Goal: Task Accomplishment & Management: Manage account settings

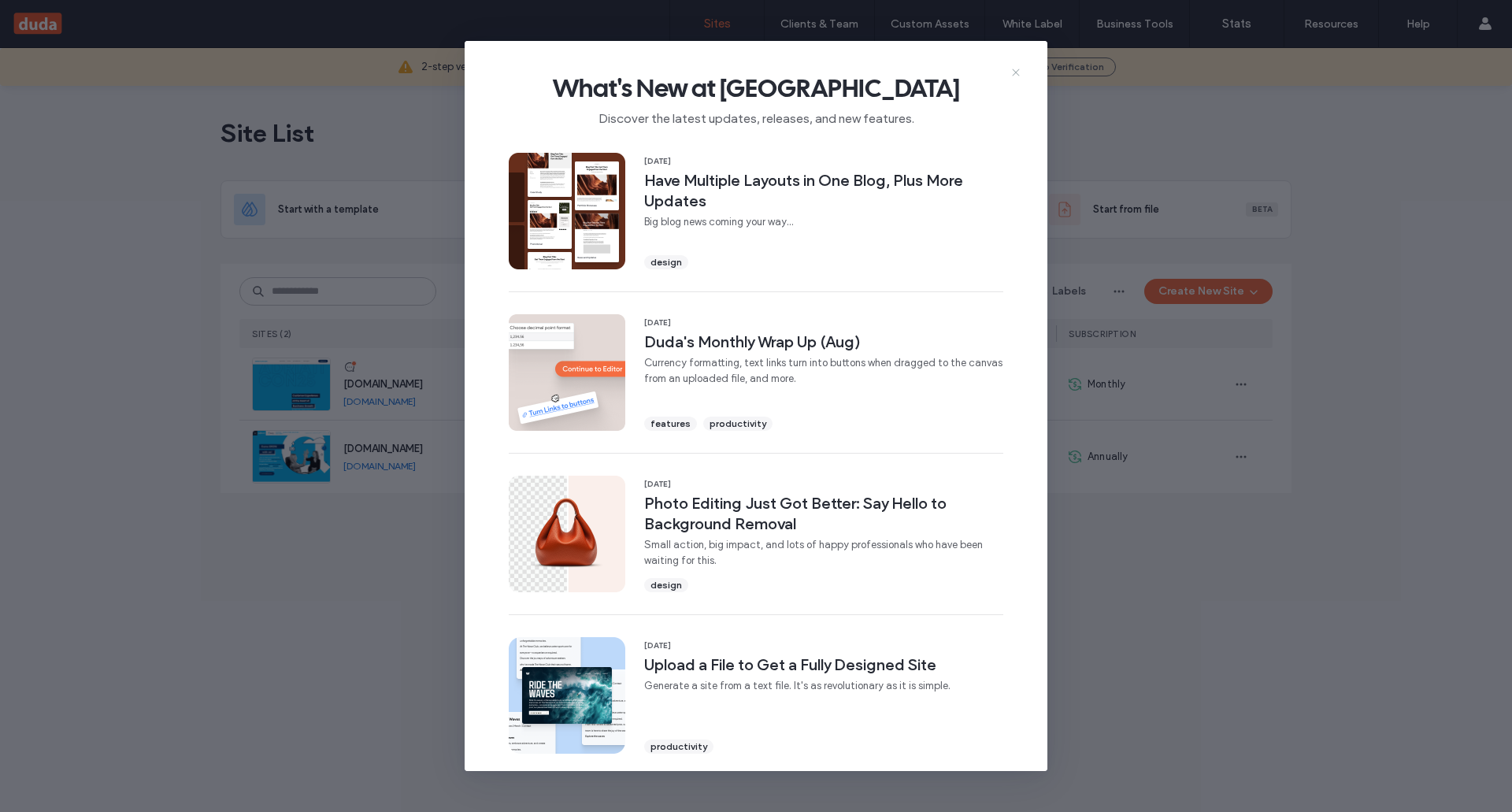
click at [1019, 72] on icon at bounding box center [1016, 72] width 13 height 13
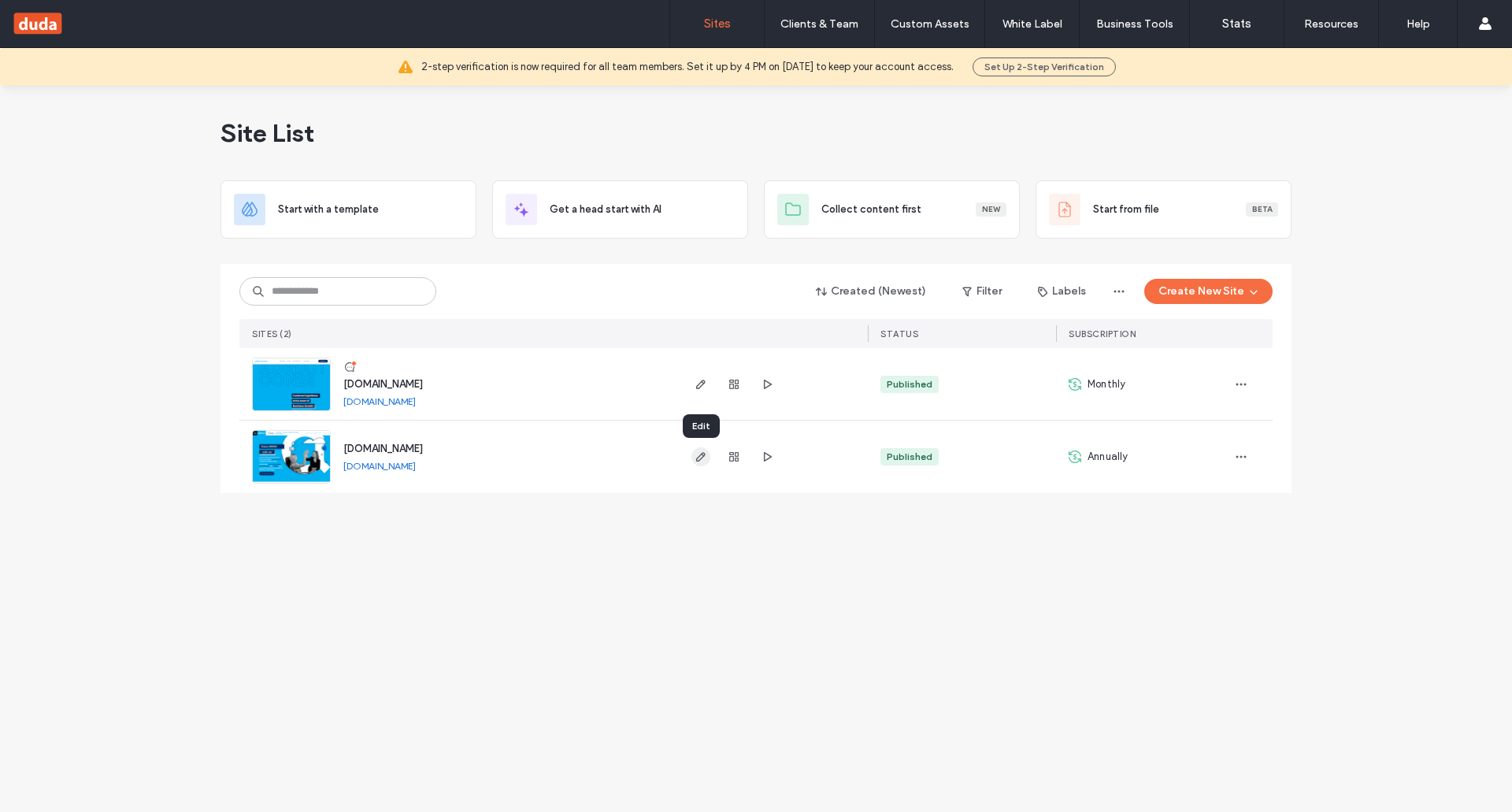
click at [702, 459] on icon "button" at bounding box center [701, 457] width 13 height 13
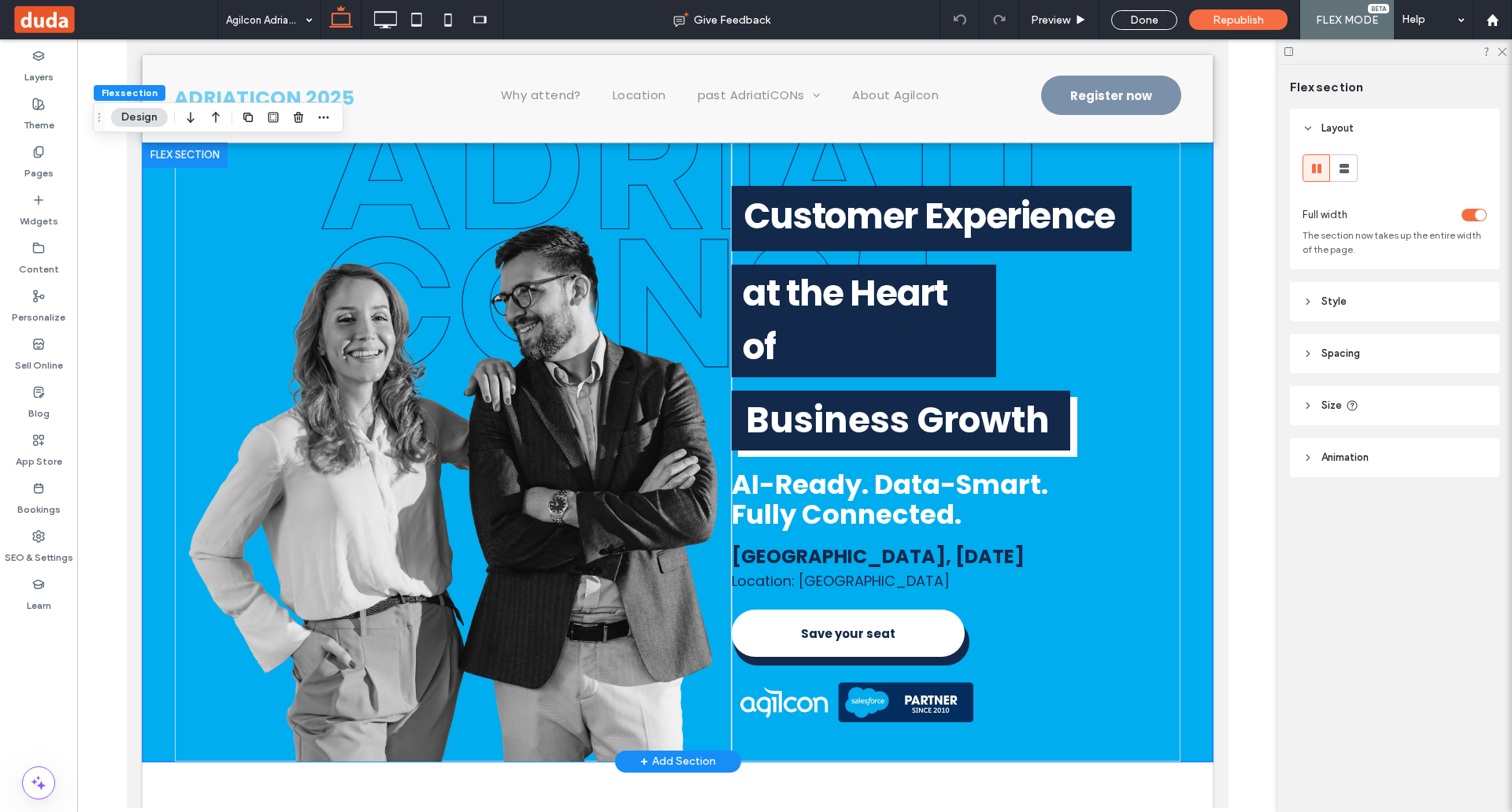
click at [160, 171] on div "Zagreb, October 20th, 2022 ADRIATICON 2023 Keep winning - inspiring innovation …" at bounding box center [677, 452] width 1071 height 619
click at [1335, 402] on span "Size" at bounding box center [1332, 406] width 20 height 15
click at [1182, 214] on div "Zagreb, October 20th, 2022 ADRIATICON 2023 Keep winning - inspiring innovation …" at bounding box center [677, 452] width 1071 height 619
click at [1150, 171] on div "Zagreb, October 20th, 2022 ADRIATICON 2023 Keep winning - inspiring innovation …" at bounding box center [955, 452] width 448 height 619
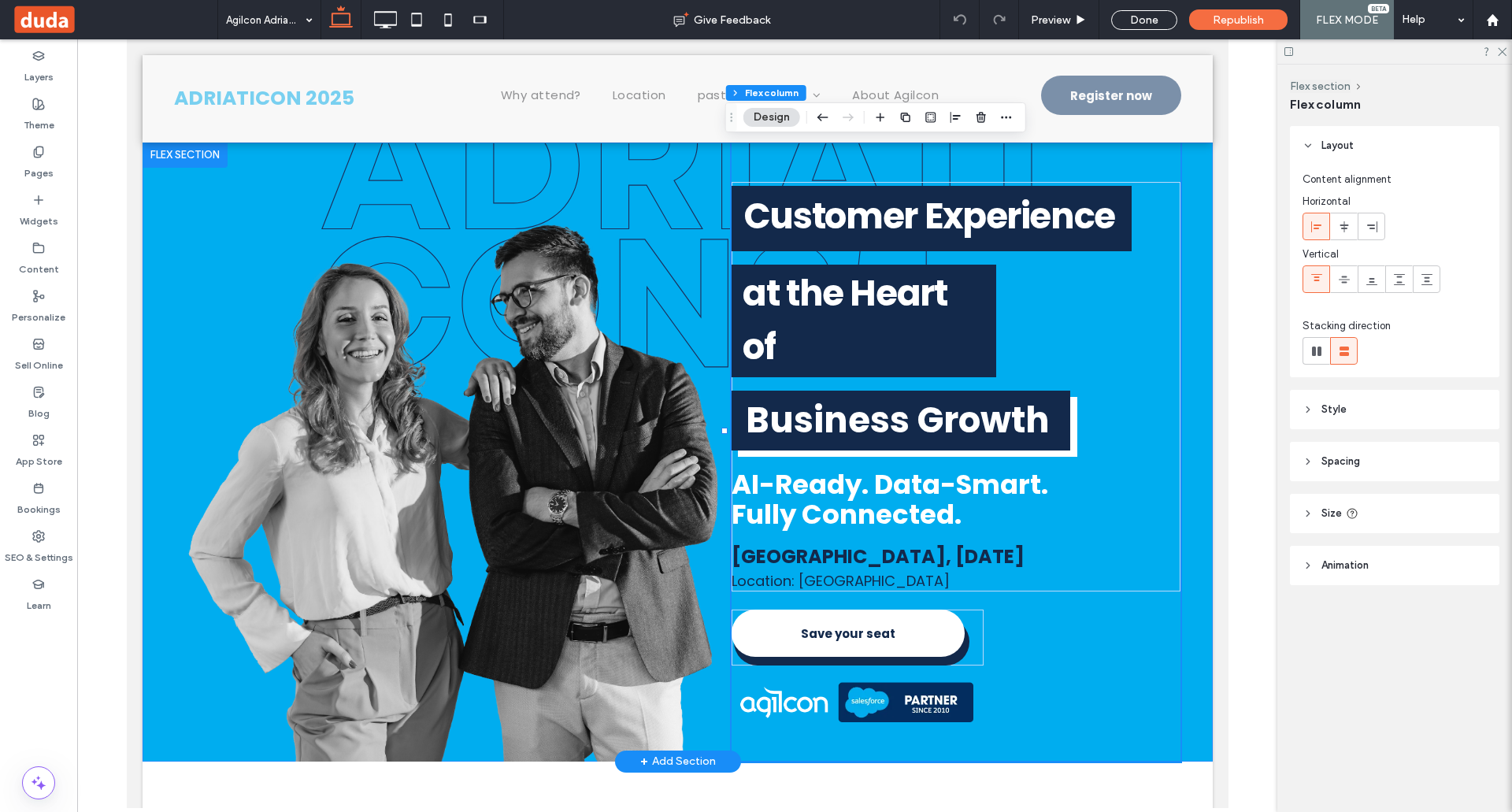
click at [1180, 184] on div "Zagreb, October 20th, 2022 ADRIATICON 2023 Keep winning - inspiring innovation …" at bounding box center [677, 452] width 1071 height 619
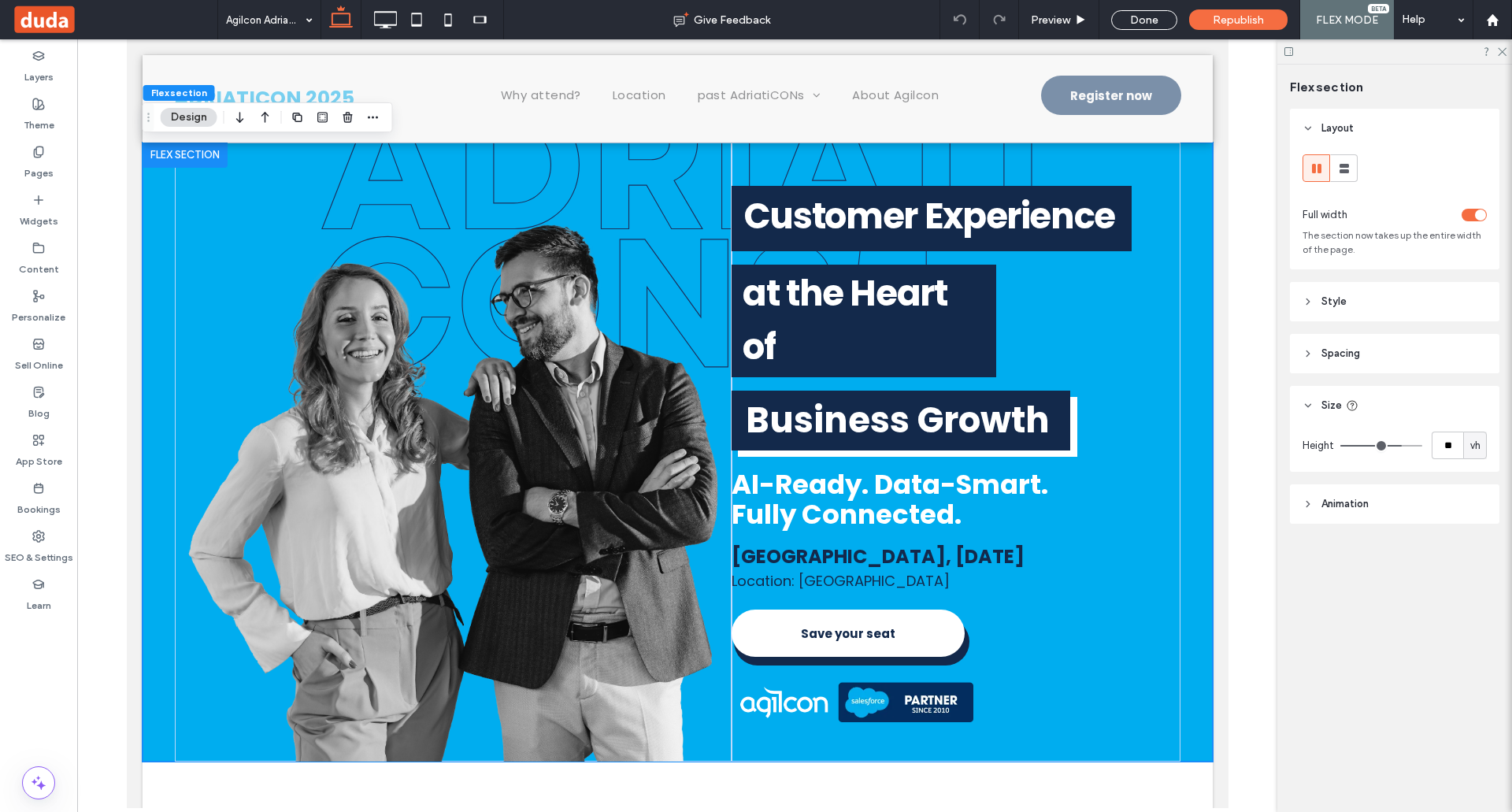
click at [1338, 294] on span "Style" at bounding box center [1335, 302] width 26 height 15
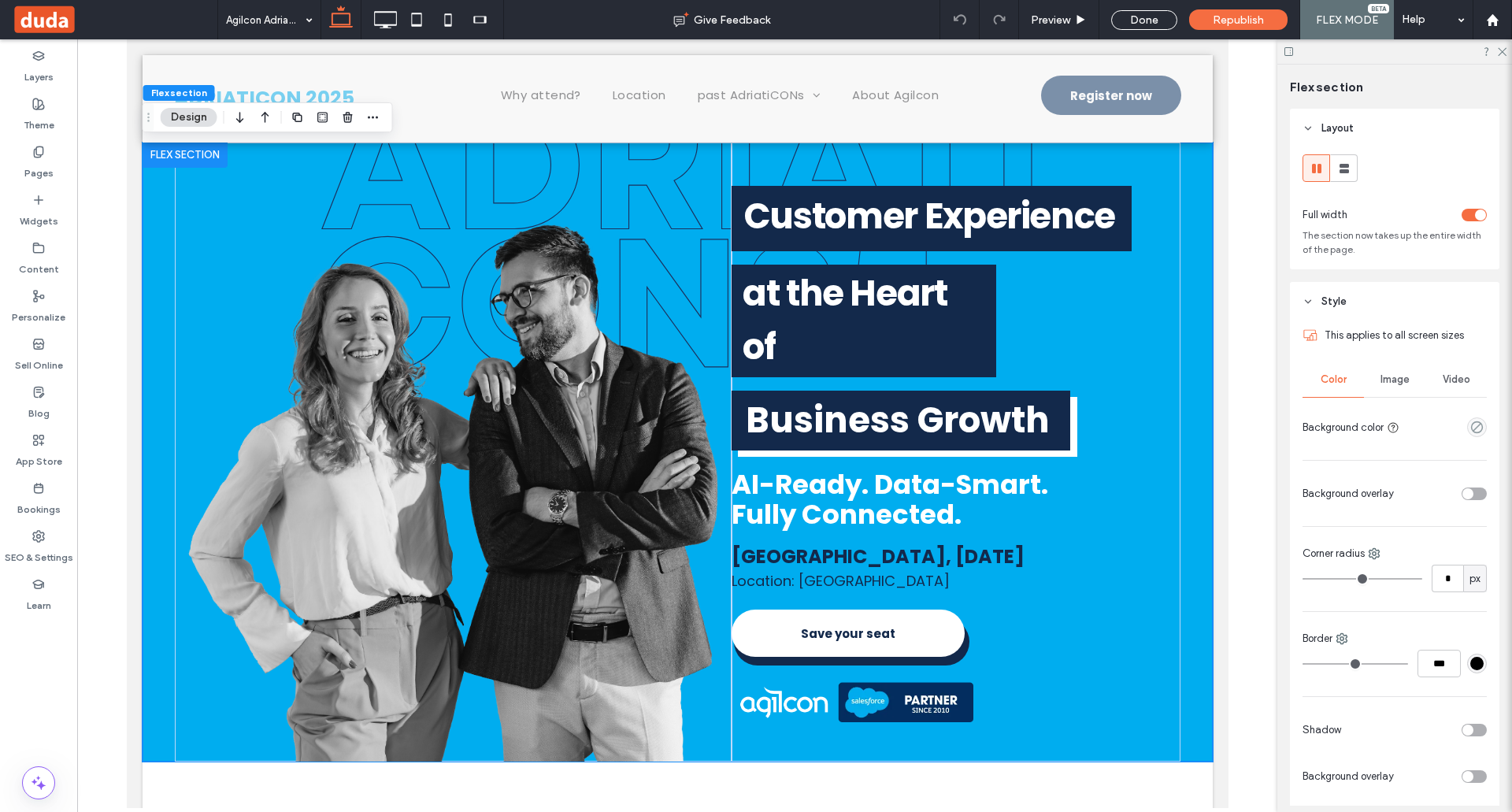
click at [1382, 374] on span "Image" at bounding box center [1395, 379] width 29 height 13
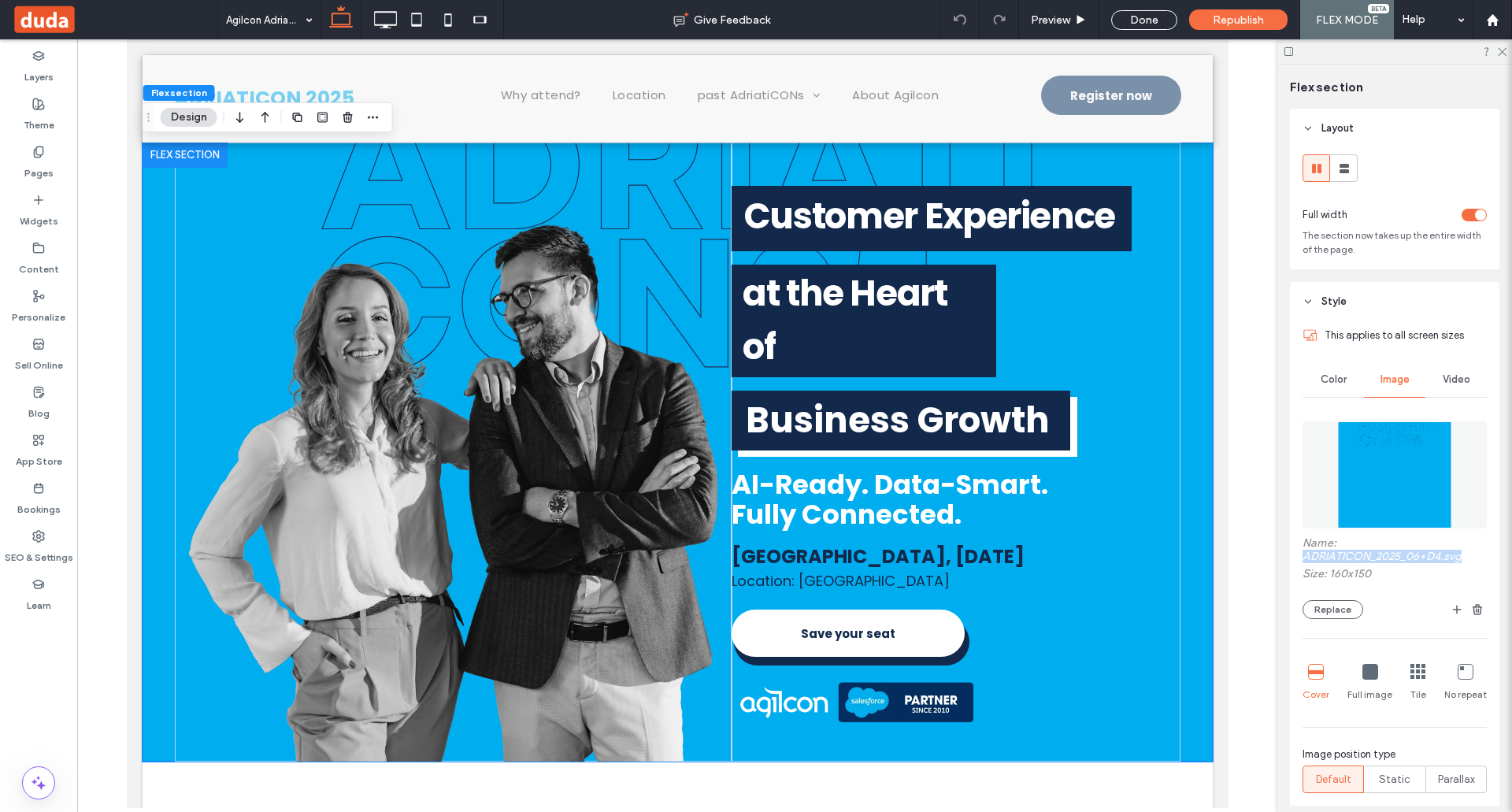
drag, startPoint x: 1444, startPoint y: 556, endPoint x: 1295, endPoint y: 561, distance: 149.1
copy label "ADRIATICON_2025_06+D4.svg"
click at [45, 160] on label "Pages" at bounding box center [39, 170] width 29 height 22
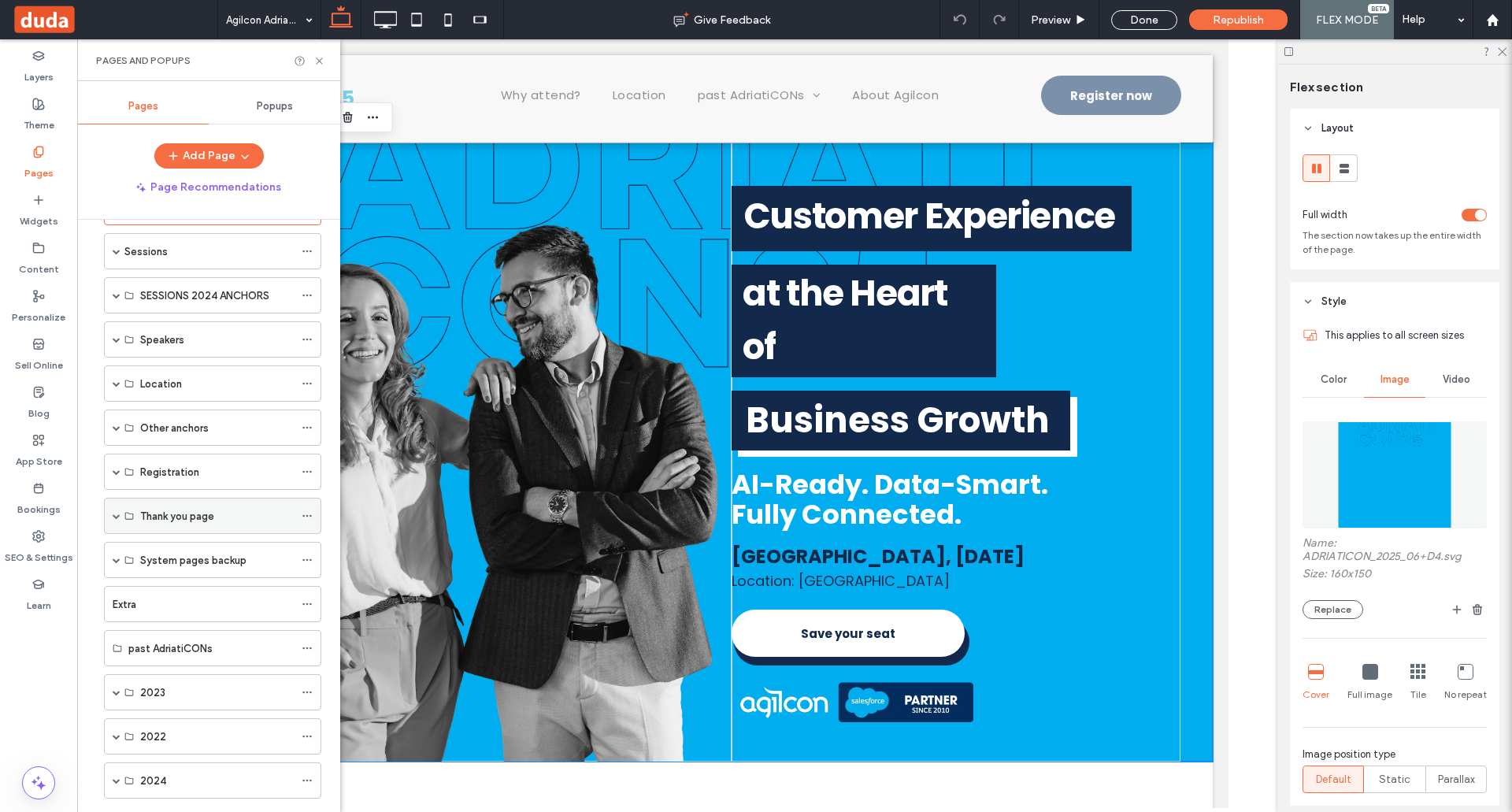
scroll to position [55, 0]
click at [150, 515] on label "Thank you page" at bounding box center [176, 519] width 74 height 27
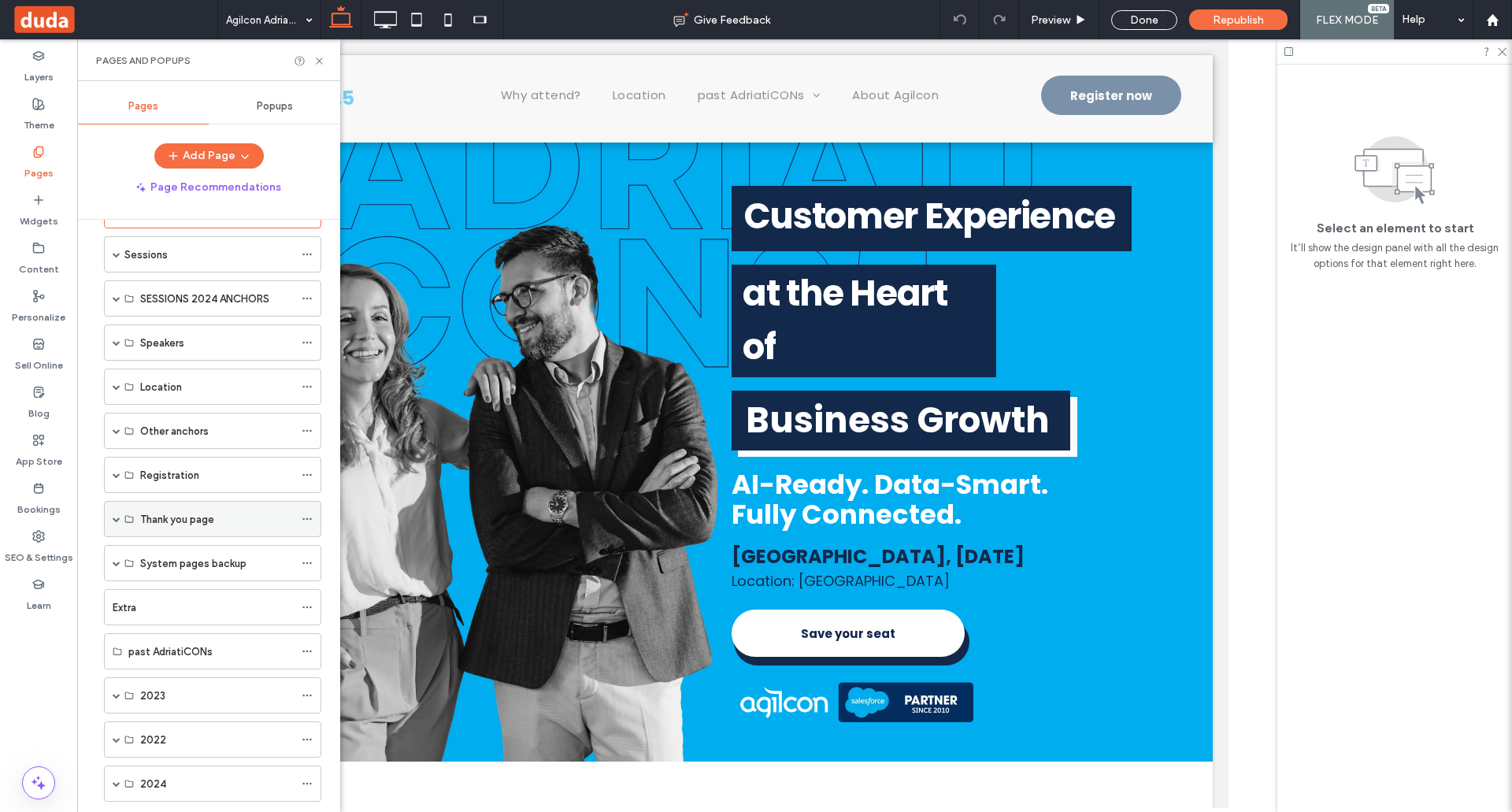
click at [118, 522] on span at bounding box center [116, 519] width 8 height 35
click at [211, 555] on label "TY Agilcon Adriatics Salesforce Conference" at bounding box center [245, 556] width 211 height 27
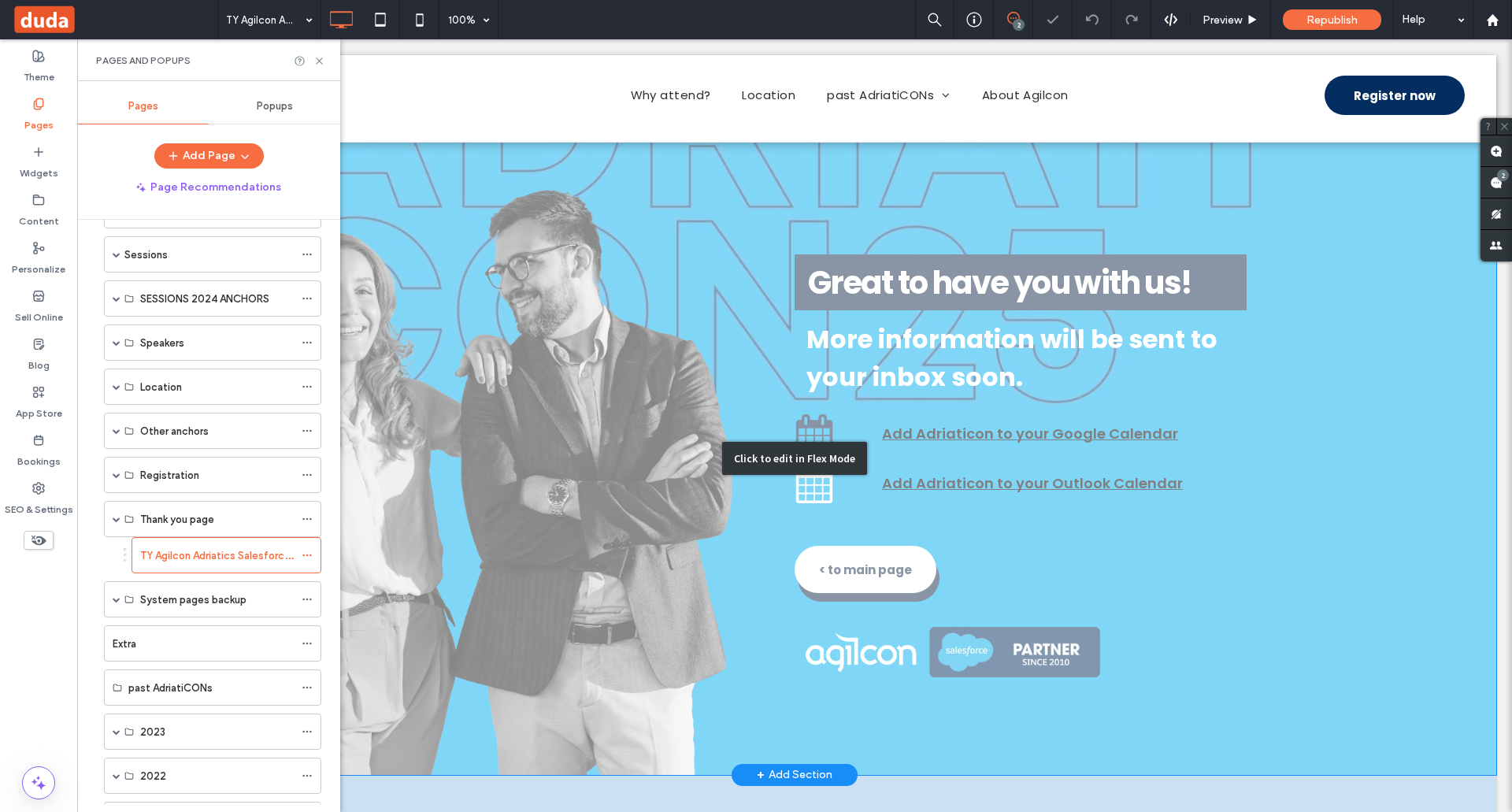
click at [1367, 284] on div "Click to edit in Flex Mode" at bounding box center [794, 458] width 1404 height 632
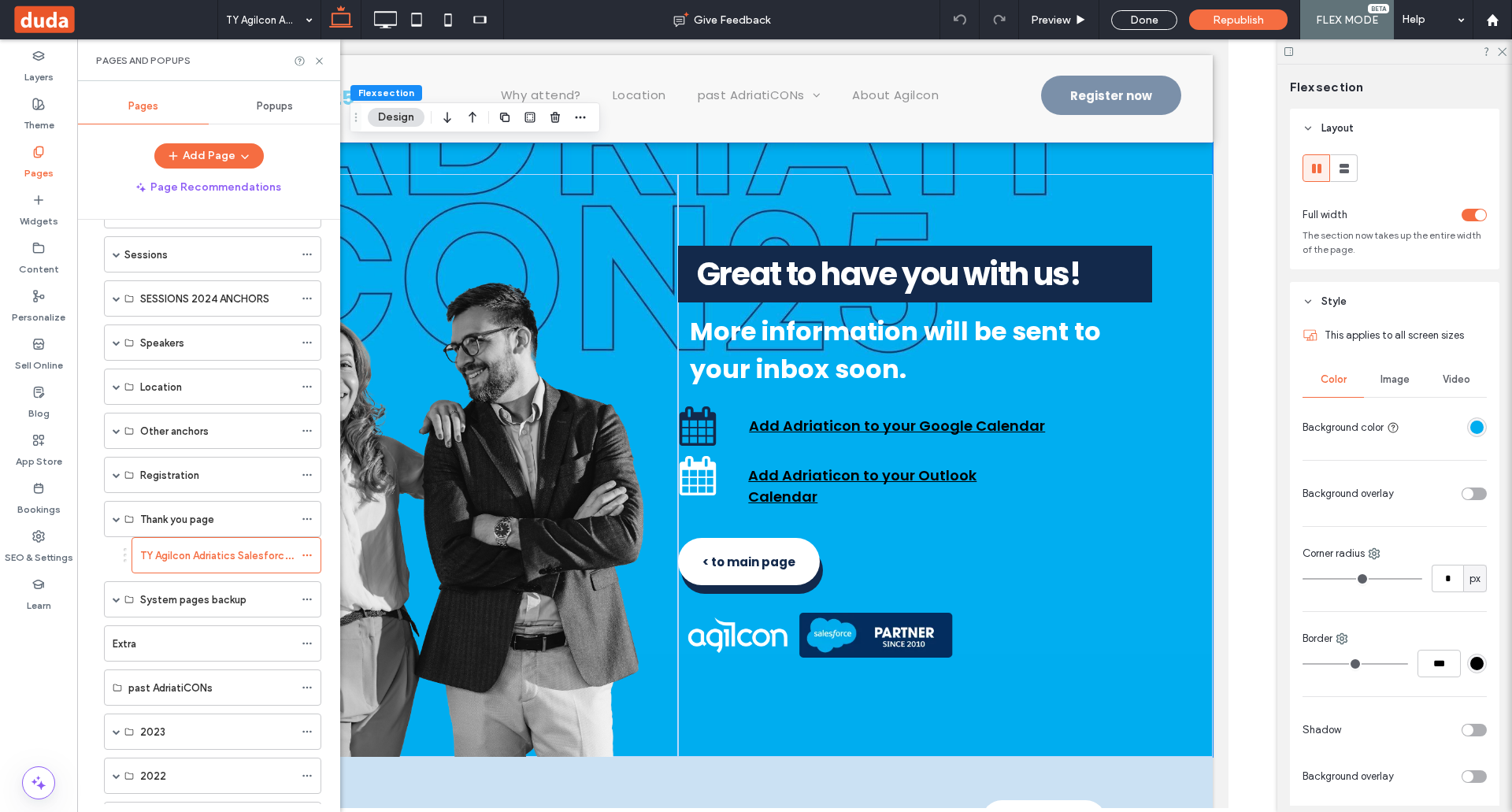
click at [1393, 380] on span "Image" at bounding box center [1395, 379] width 29 height 13
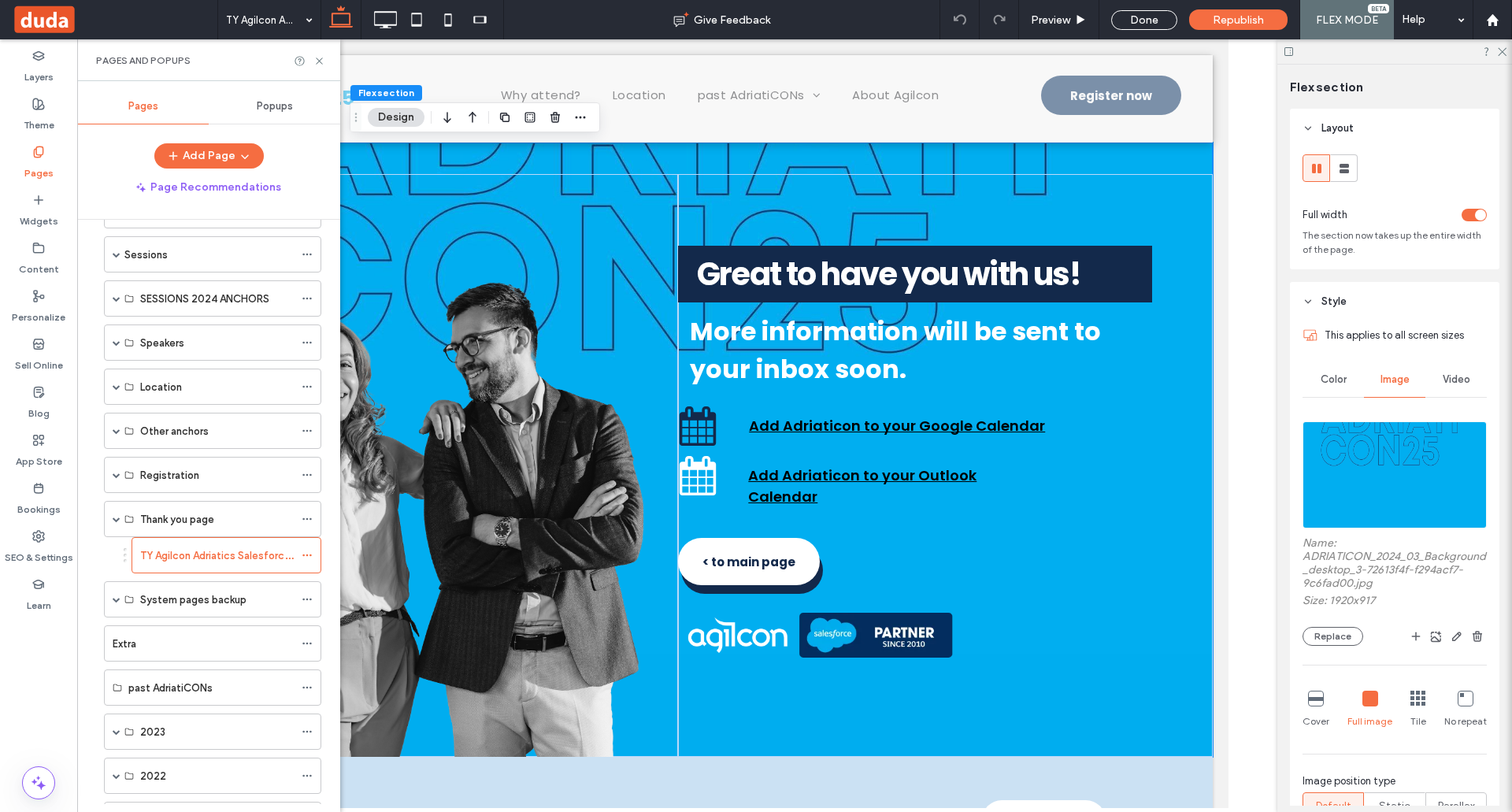
click at [1375, 472] on img at bounding box center [1394, 475] width 184 height 107
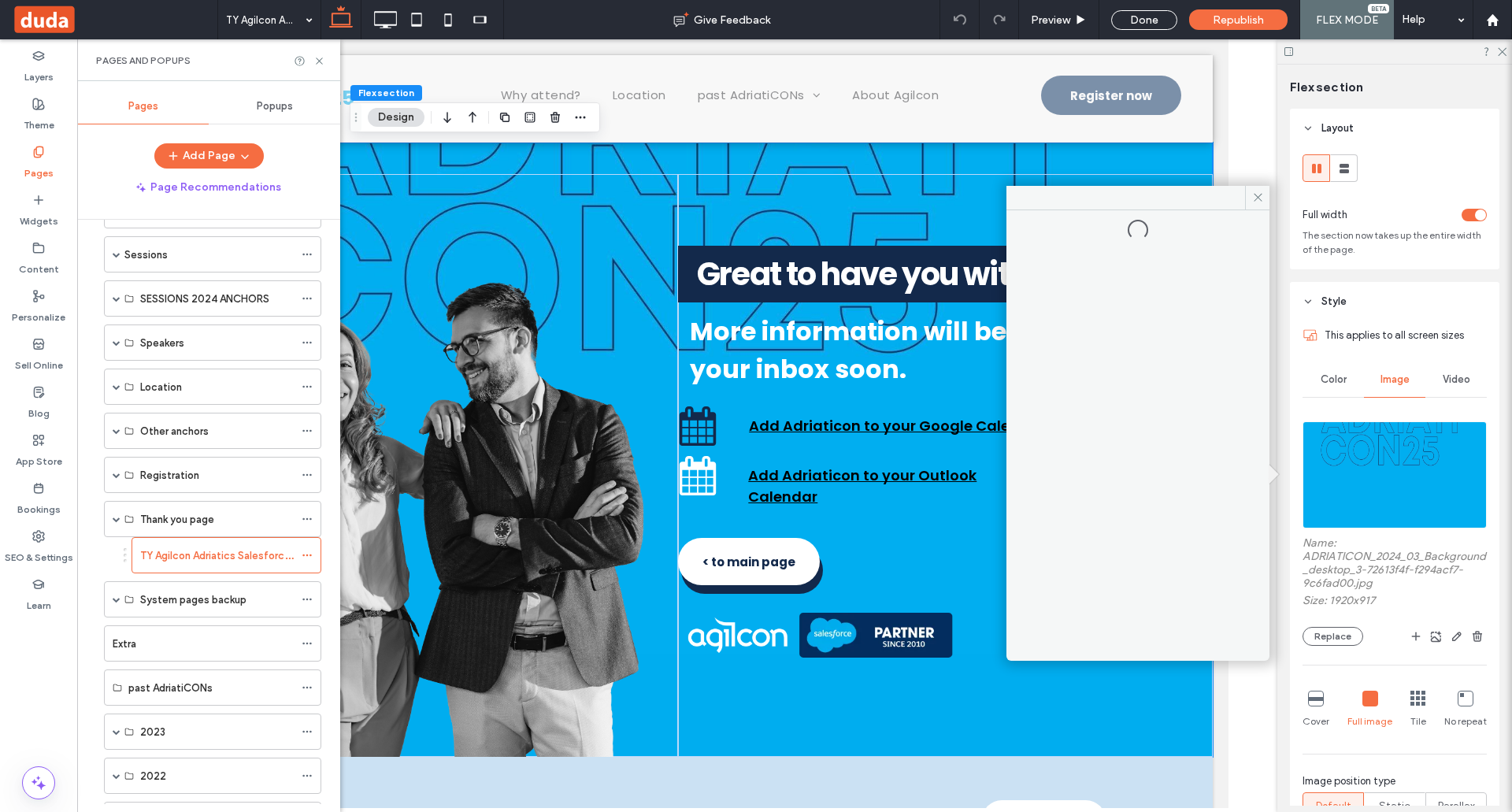
click at [1375, 472] on img at bounding box center [1394, 475] width 184 height 107
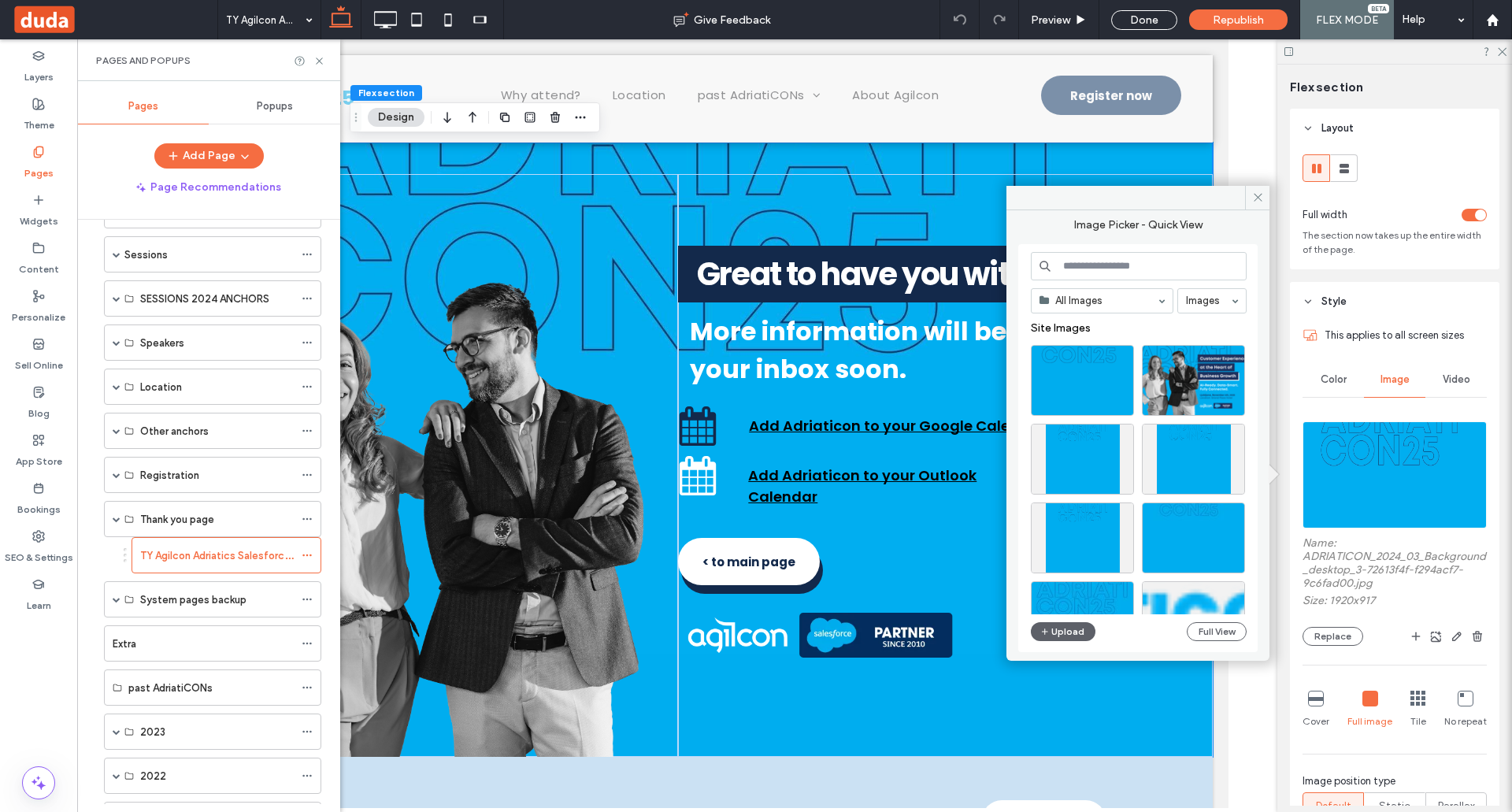
click at [1259, 199] on icon at bounding box center [1258, 198] width 12 height 12
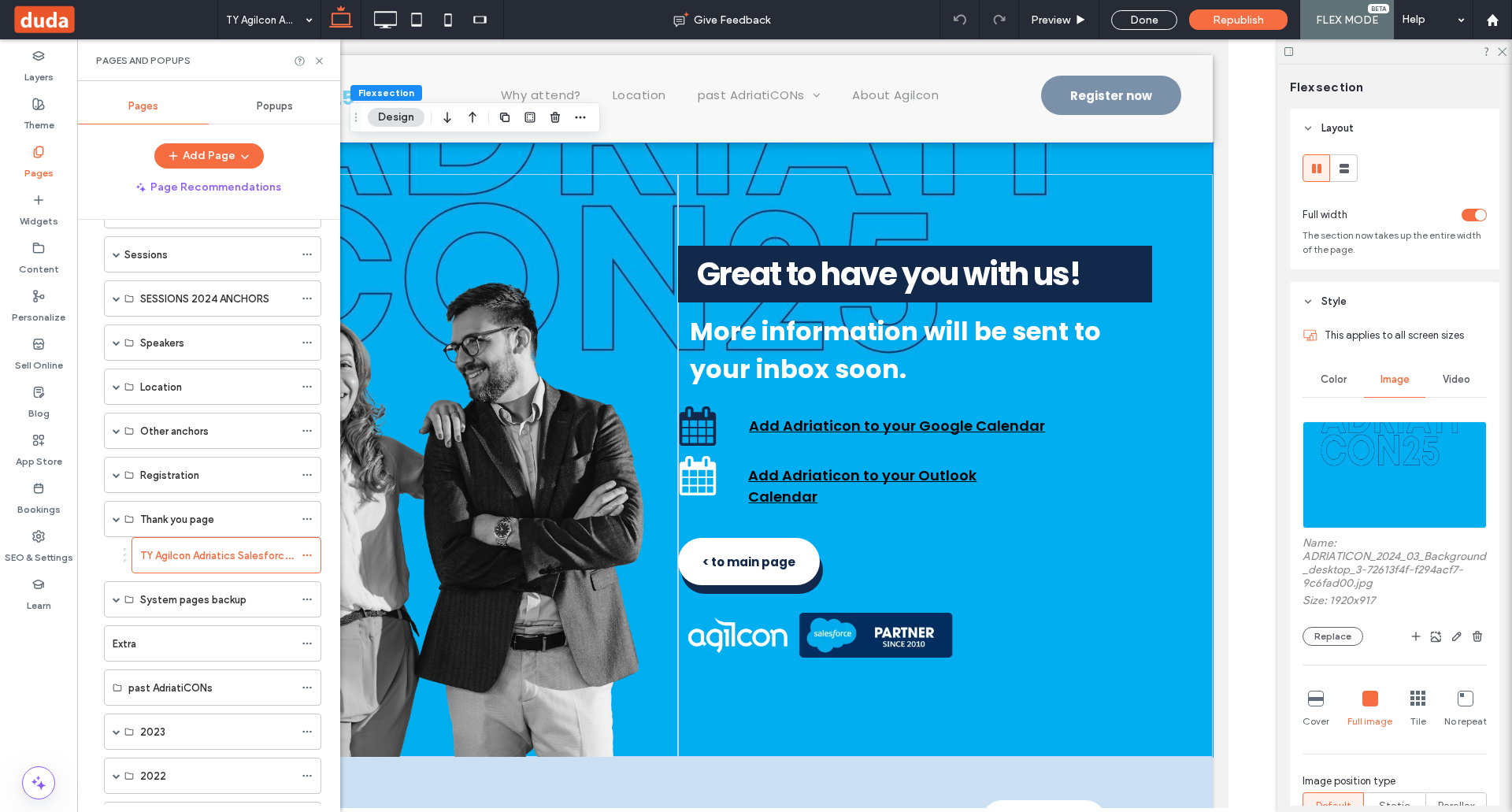
click at [1417, 461] on img at bounding box center [1394, 475] width 184 height 107
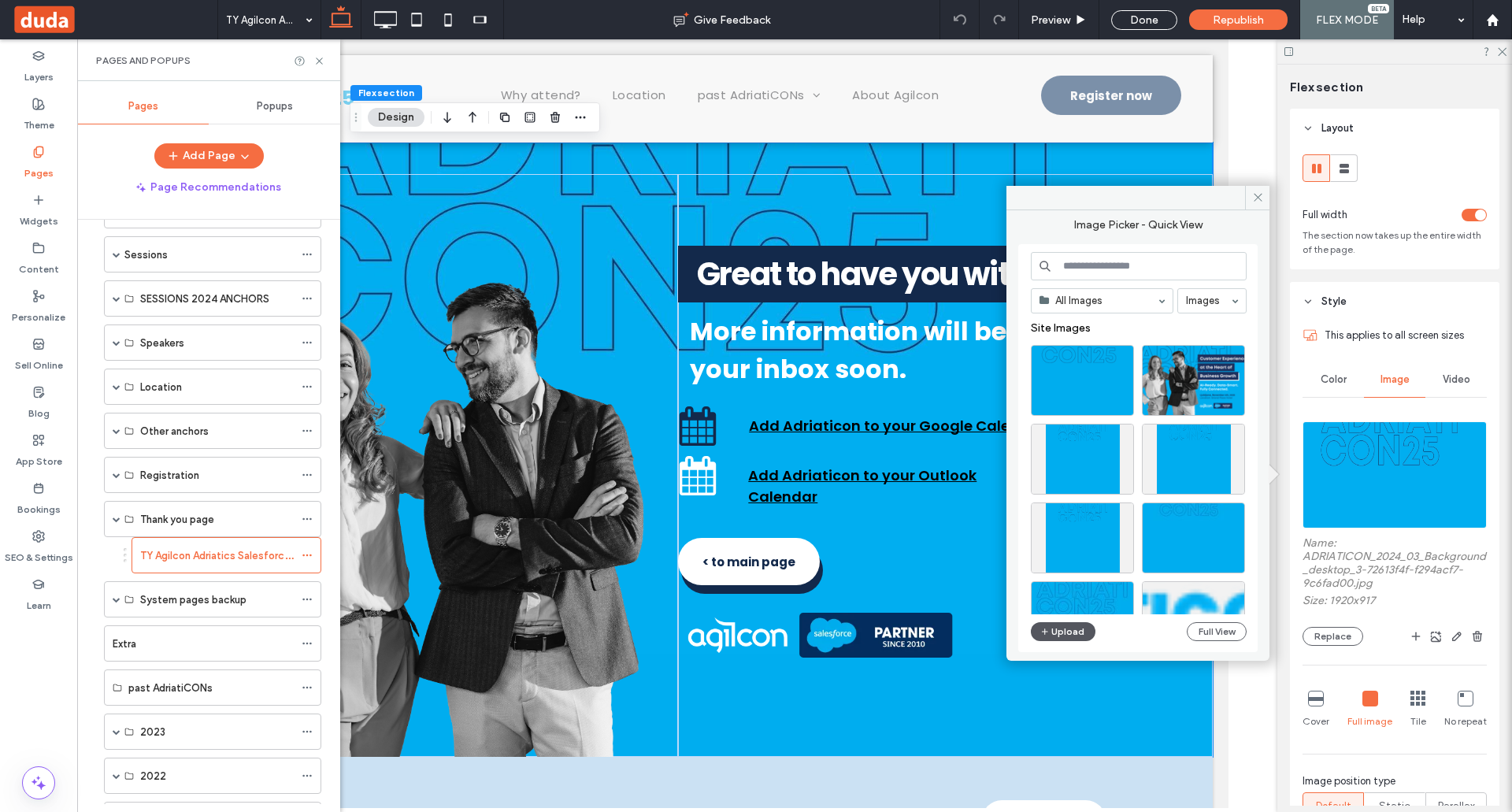
click at [1058, 628] on button "Upload" at bounding box center [1064, 631] width 65 height 19
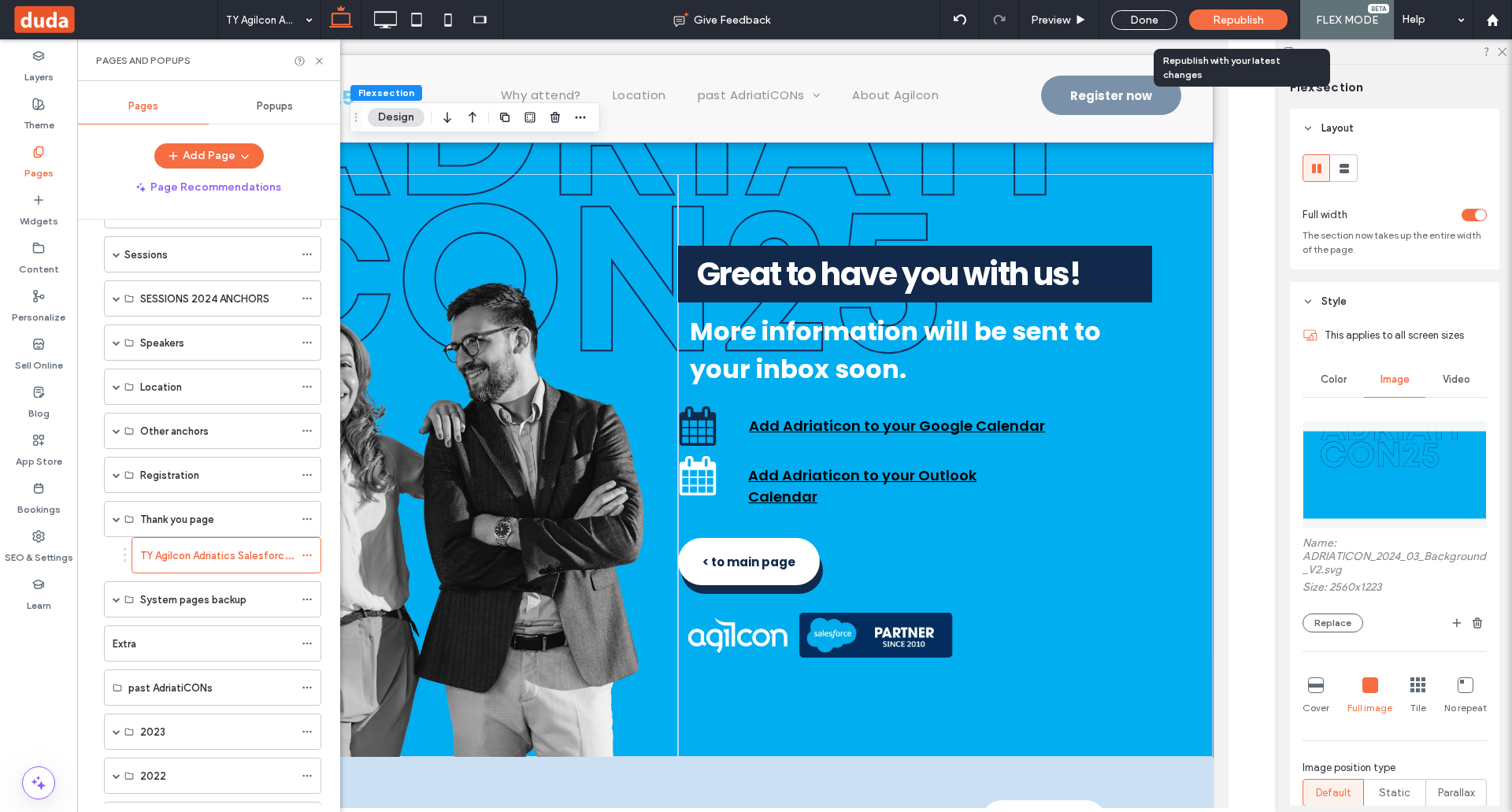
click at [1240, 14] on span "Republish" at bounding box center [1238, 20] width 51 height 14
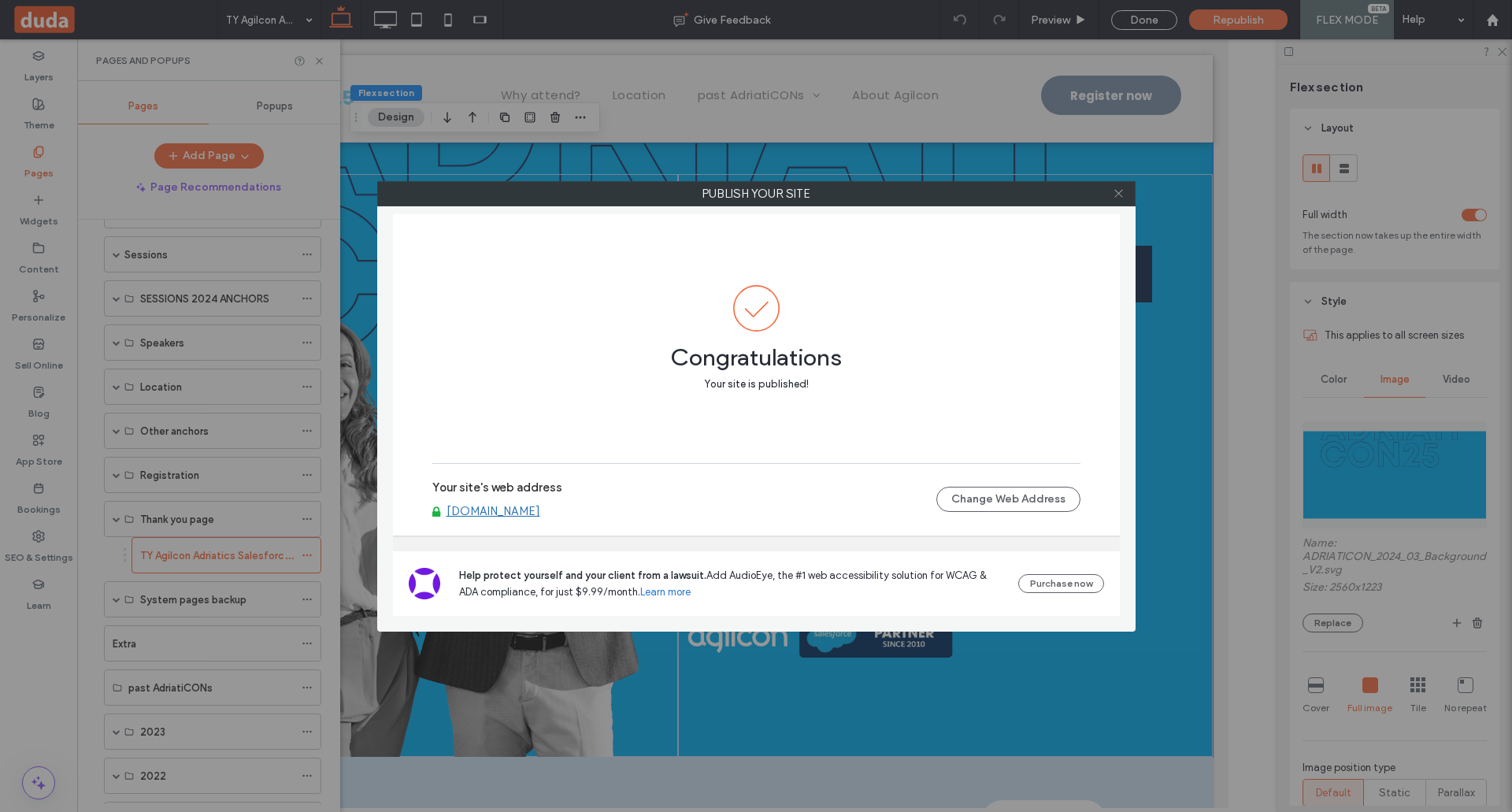
click at [1118, 199] on icon at bounding box center [1119, 193] width 12 height 12
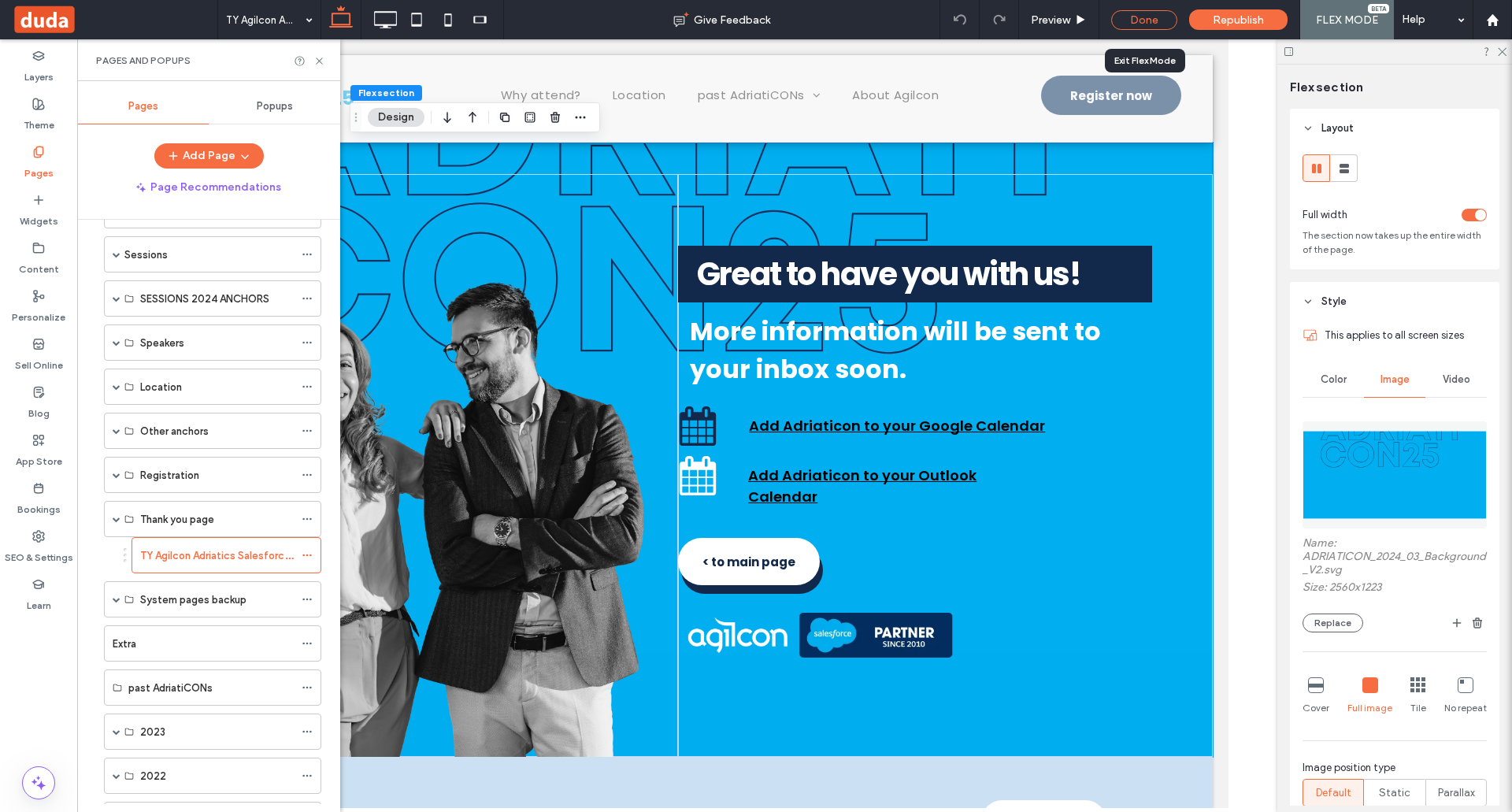
click at [1124, 19] on div "Done" at bounding box center [1145, 20] width 66 height 20
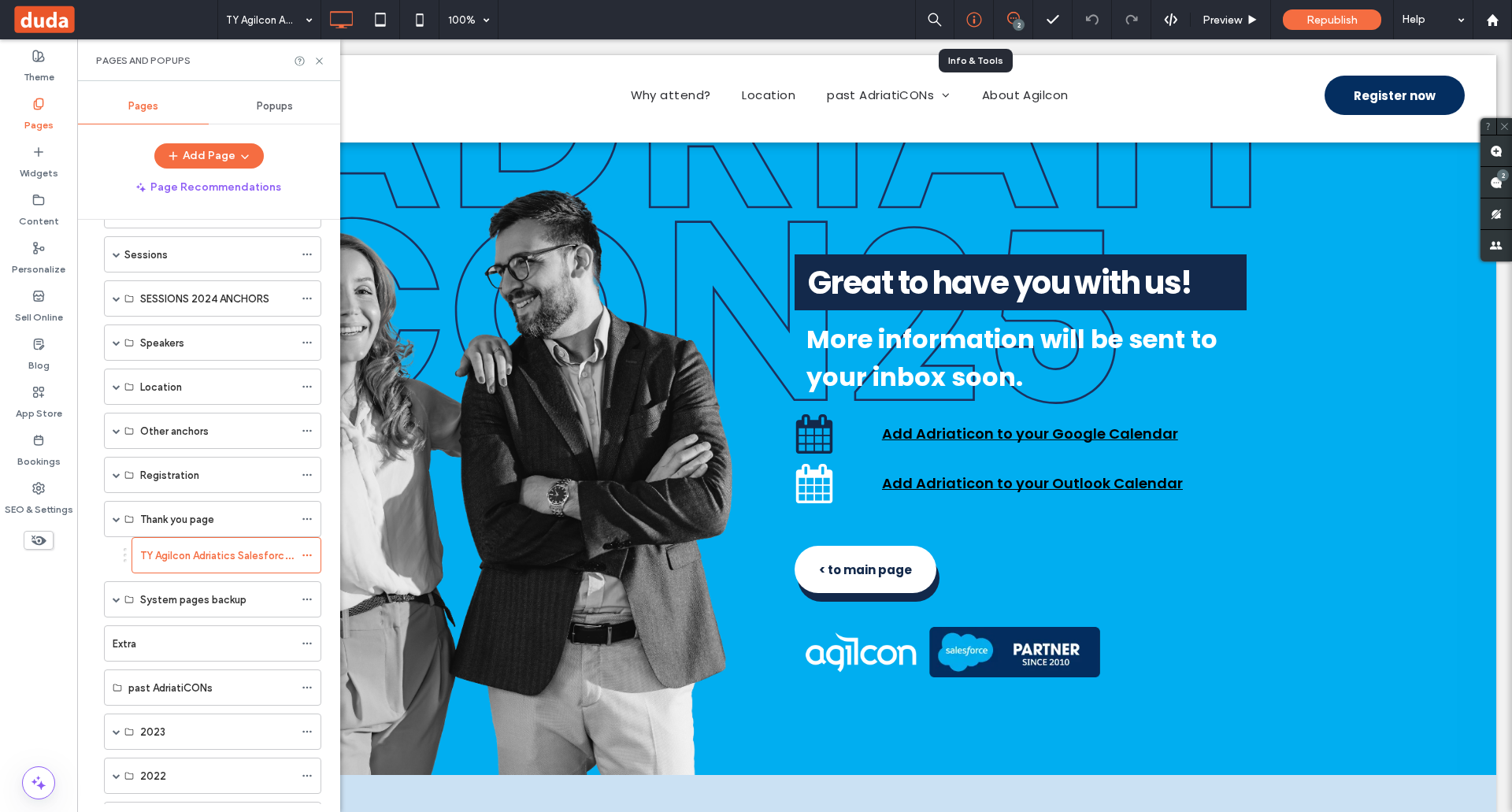
click at [980, 15] on icon at bounding box center [974, 20] width 15 height 15
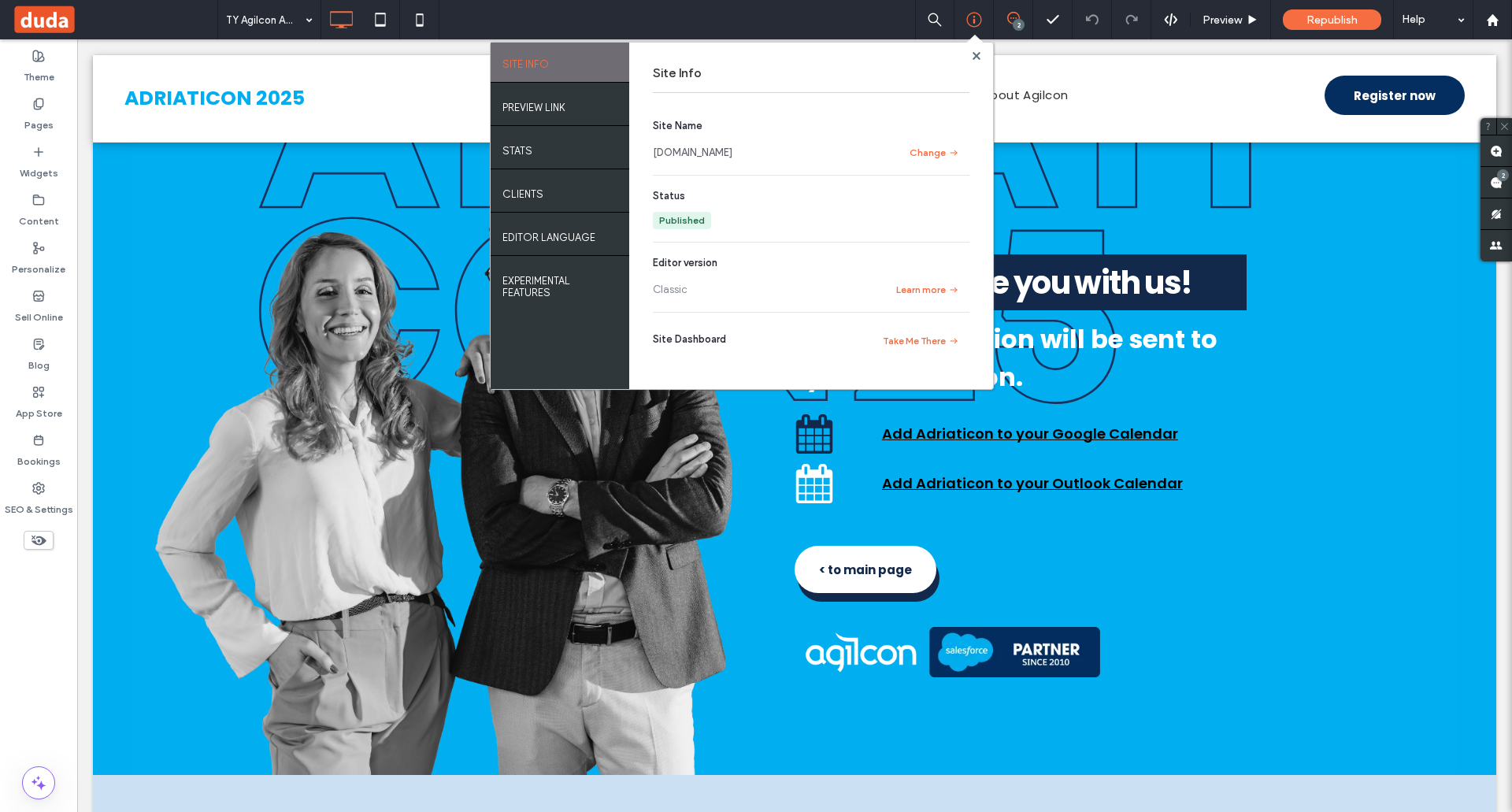
click at [708, 151] on link "[DOMAIN_NAME]" at bounding box center [692, 153] width 79 height 15
